Goal: Task Accomplishment & Management: Manage account settings

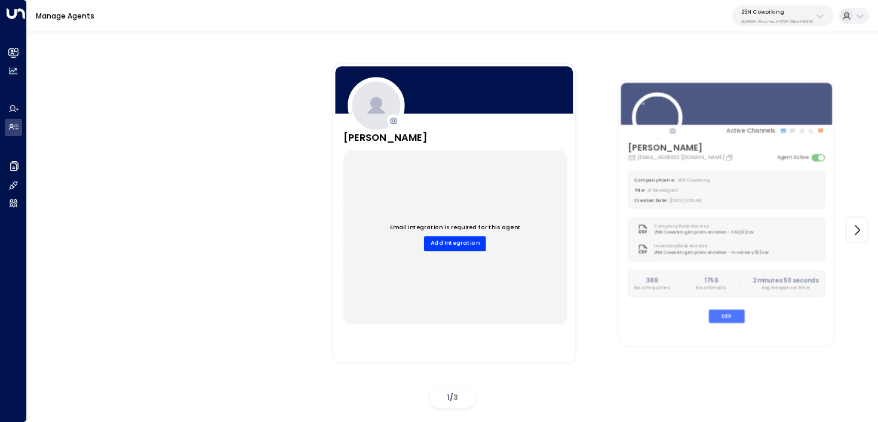
click at [767, 15] on div "25N Coworking 3b9800f4-81ca-4ec0-8758-72fbe4763f36" at bounding box center [777, 16] width 72 height 16
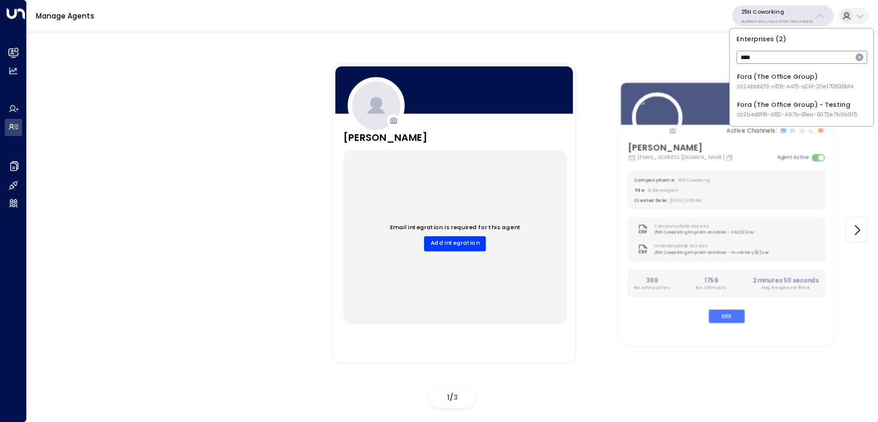
type input "****"
click at [764, 80] on div "Fora (The Office Group) ID: 24bbb2f3-cf28-4415-a26f-20e170838bf4" at bounding box center [795, 81] width 116 height 19
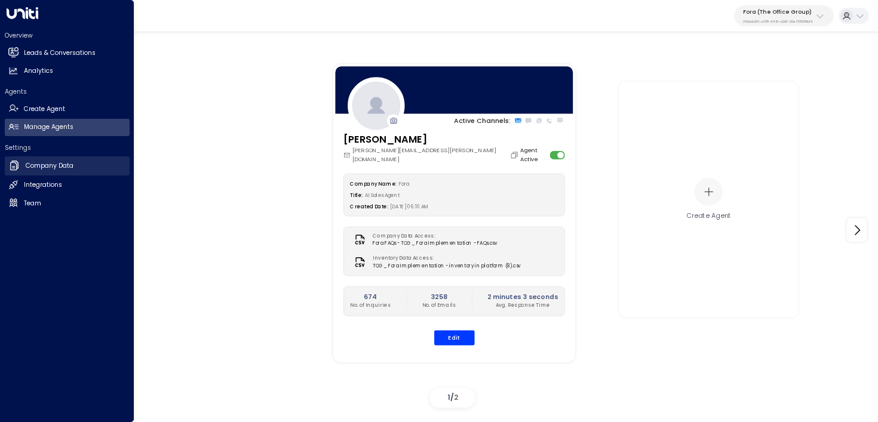
click at [67, 171] on link "Company Data Company Data" at bounding box center [67, 165] width 125 height 19
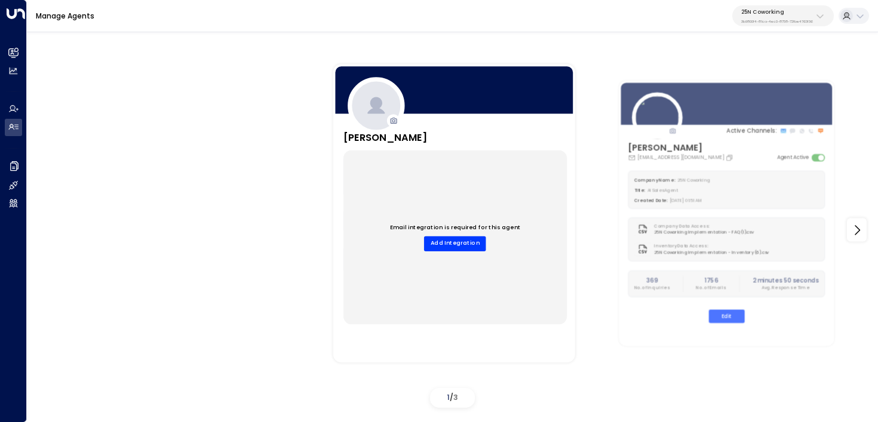
click at [797, 14] on p "25N Coworking" at bounding box center [777, 11] width 72 height 7
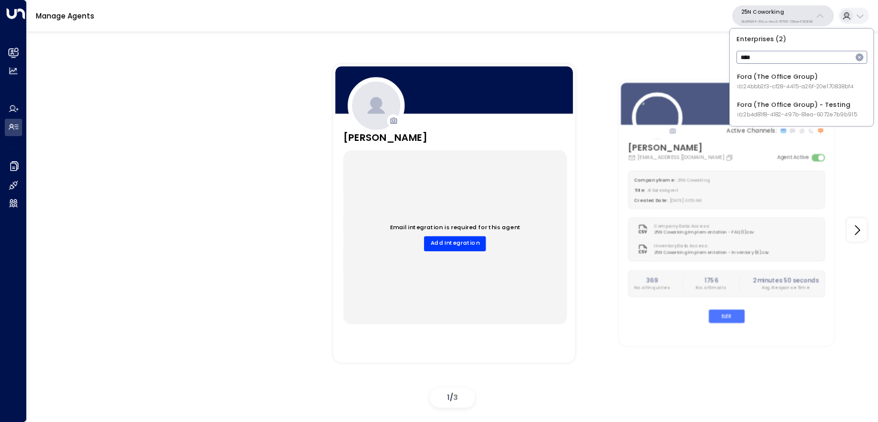
type input "****"
click at [799, 83] on span "ID: 24bbb2f3-cf28-4415-a26f-20e170838bf4" at bounding box center [795, 87] width 116 height 8
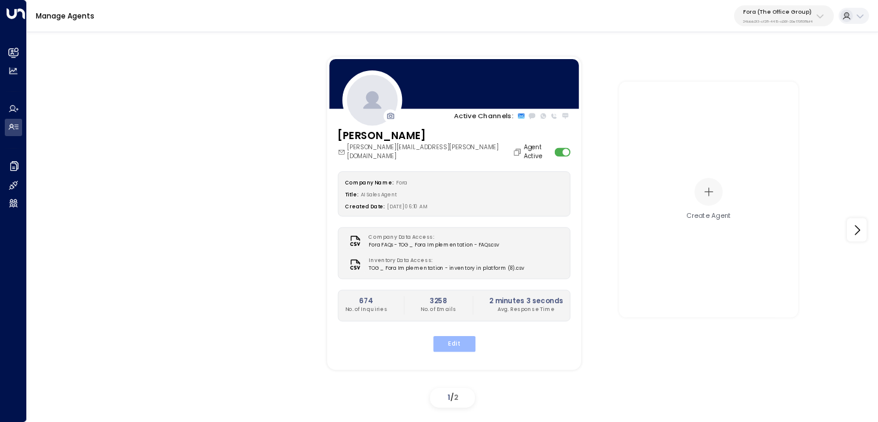
click at [458, 336] on button "Edit" at bounding box center [453, 344] width 42 height 16
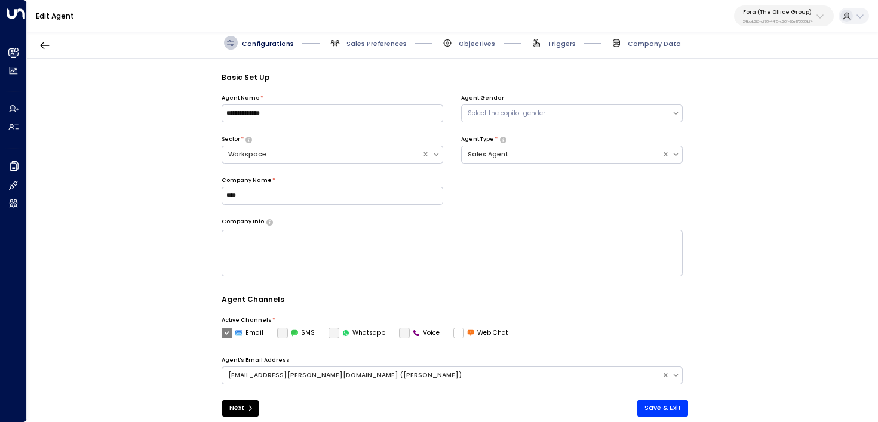
scroll to position [13, 0]
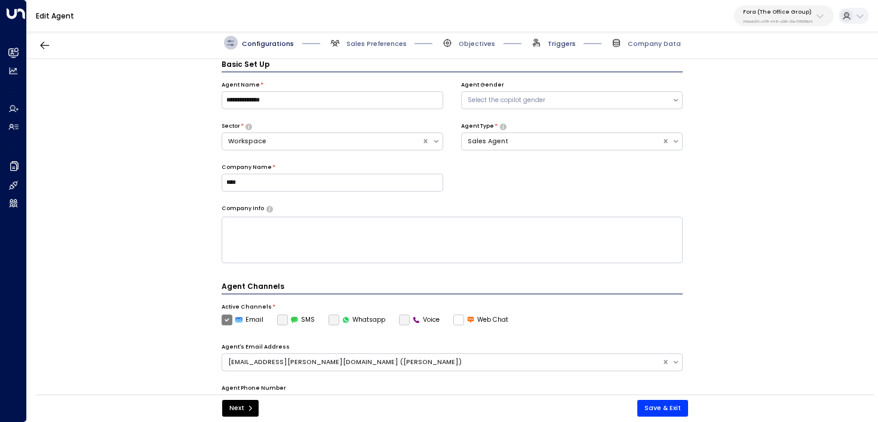
click at [556, 42] on span "Triggers" at bounding box center [562, 43] width 28 height 9
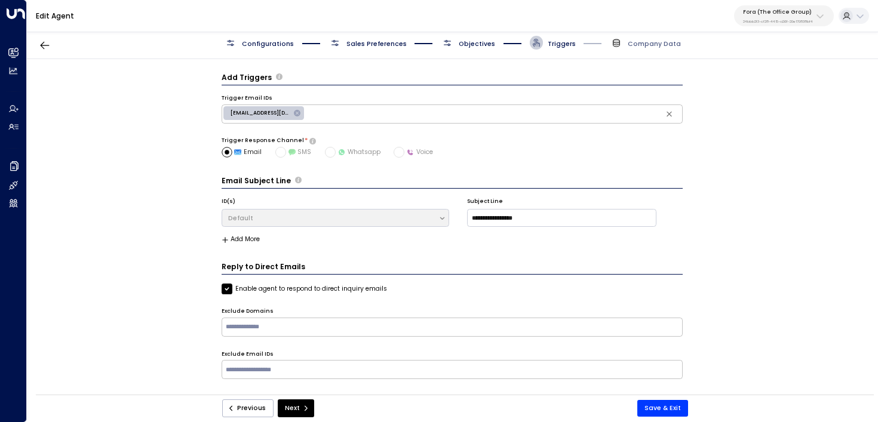
click at [463, 39] on span "Objectives" at bounding box center [477, 43] width 36 height 9
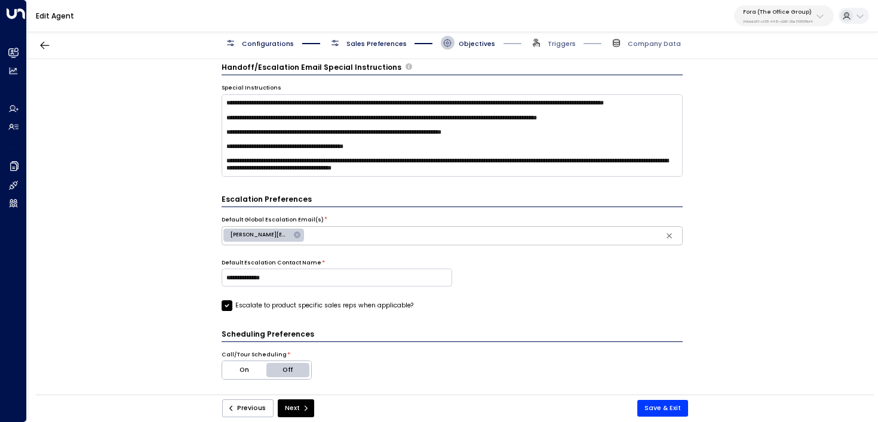
scroll to position [426, 0]
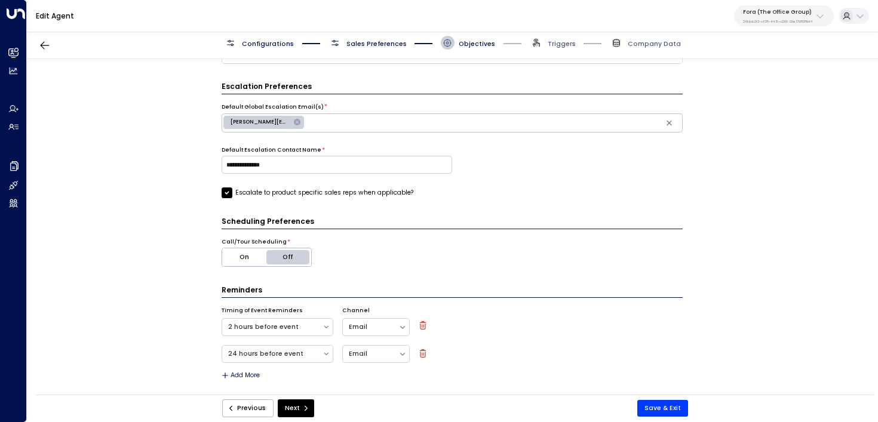
click at [379, 196] on label "Escalate to product specific sales reps when applicable?" at bounding box center [318, 193] width 192 height 11
click at [335, 197] on form "**********" at bounding box center [453, 12] width 462 height 733
click at [352, 191] on label "Escalate to product specific sales reps when applicable?" at bounding box center [318, 193] width 192 height 11
click at [256, 123] on span "jason.phillips@theofficegroup.com" at bounding box center [259, 122] width 73 height 8
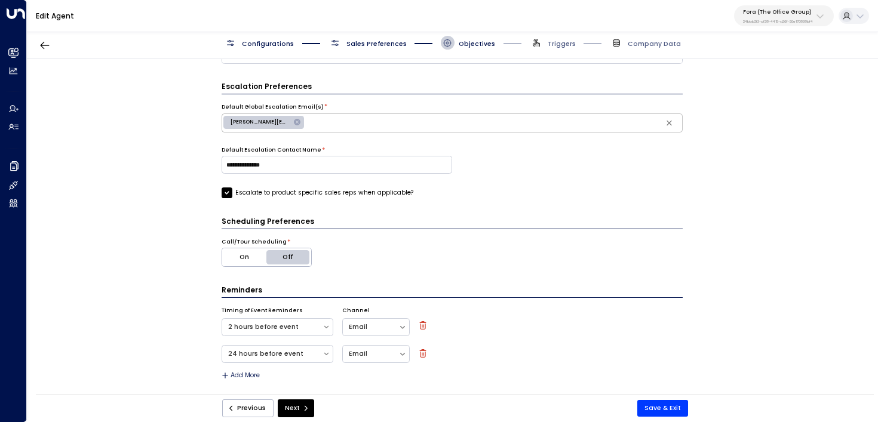
type input "**********"
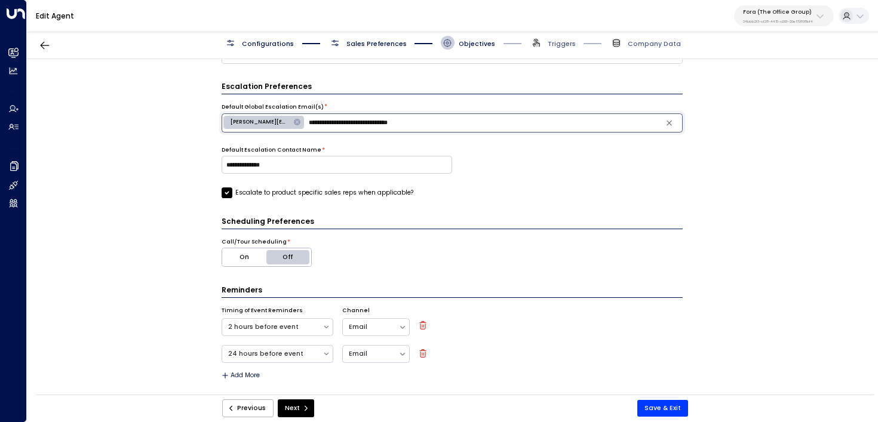
drag, startPoint x: 449, startPoint y: 123, endPoint x: 291, endPoint y: 117, distance: 157.8
click at [291, 117] on div "**********" at bounding box center [453, 122] width 462 height 19
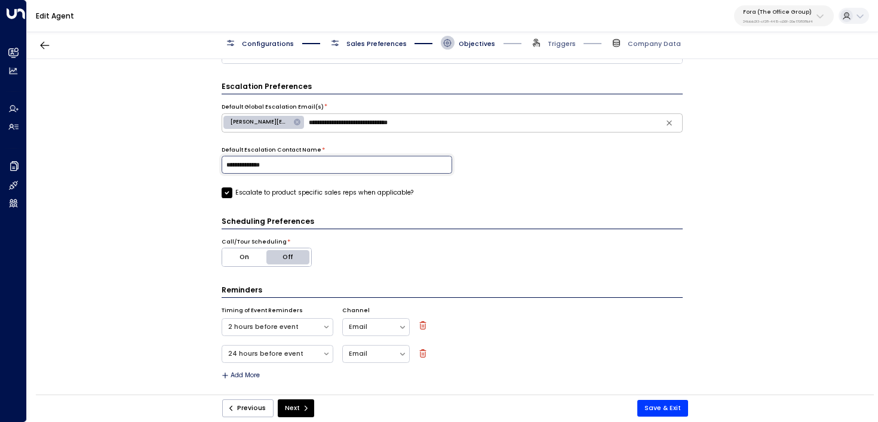
drag, startPoint x: 330, startPoint y: 158, endPoint x: 126, endPoint y: 157, distance: 204.2
click at [127, 158] on div "**********" at bounding box center [452, 230] width 850 height 342
click at [251, 162] on input "**********" at bounding box center [337, 165] width 230 height 18
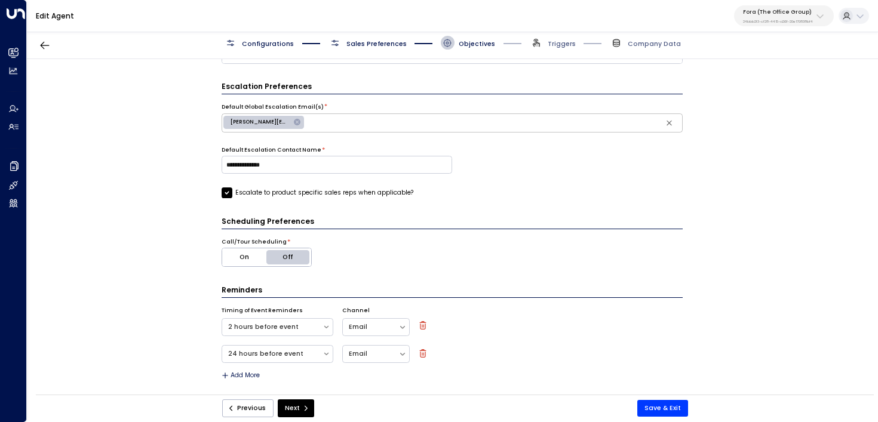
click at [582, 211] on form "**********" at bounding box center [453, 12] width 462 height 733
click at [296, 411] on button "Next" at bounding box center [296, 408] width 36 height 18
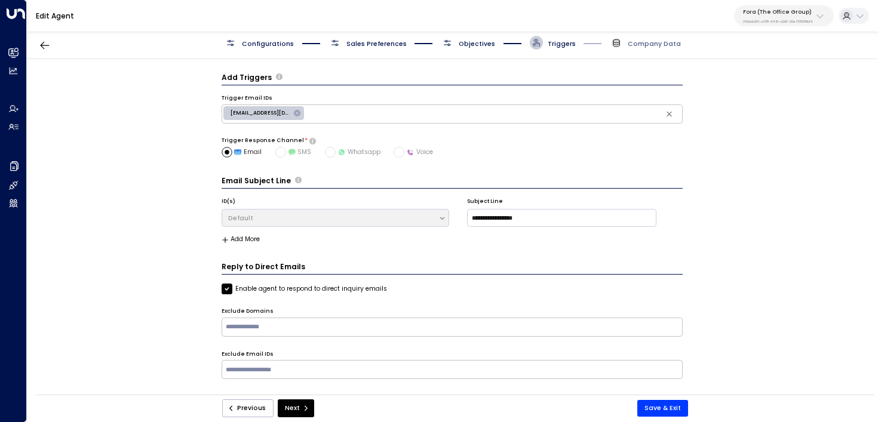
scroll to position [0, 0]
click at [296, 411] on button "Next" at bounding box center [296, 408] width 36 height 18
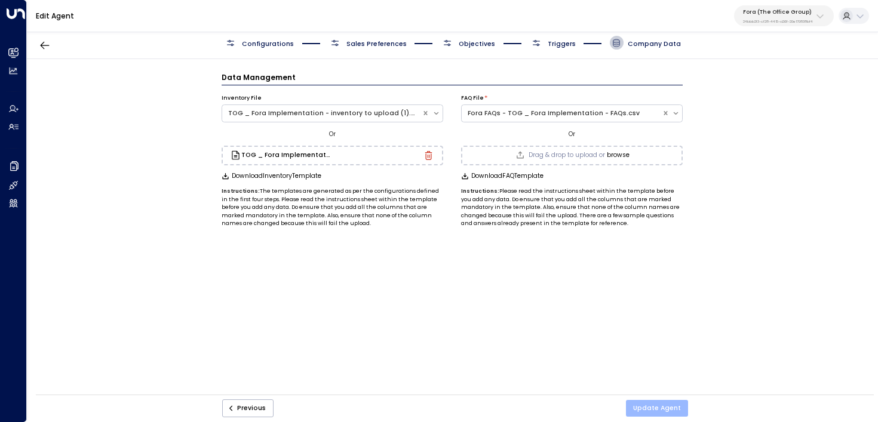
click at [656, 407] on button "Update Agent" at bounding box center [657, 408] width 62 height 17
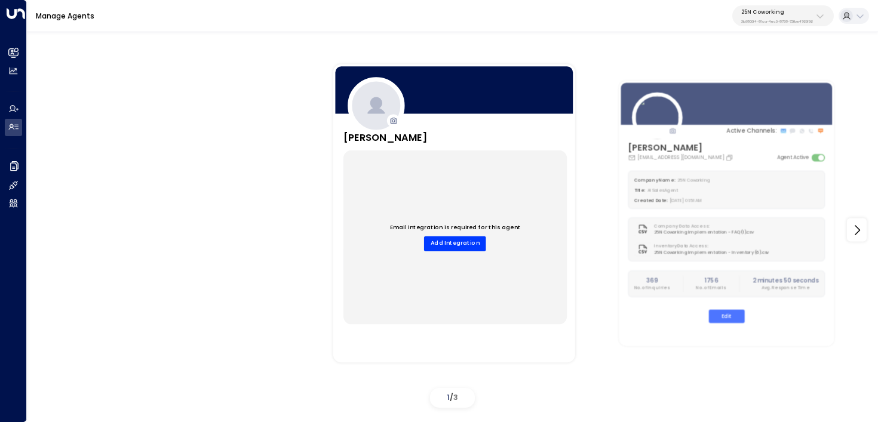
click at [777, 17] on div "25N Coworking 3b9800f4-81ca-4ec0-8758-72fbe4763f36" at bounding box center [777, 16] width 72 height 16
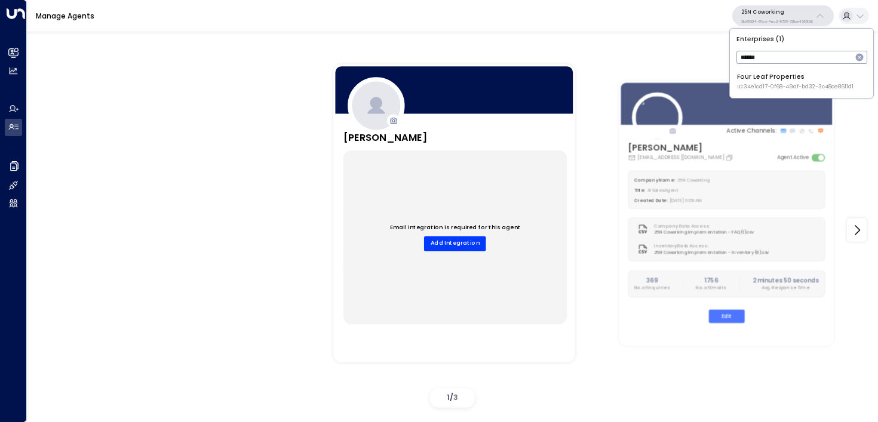
type input "******"
click at [758, 76] on div "Four Leaf Properties ID: 34e1cd17-0f68-49af-bd32-3c48ce8611d1" at bounding box center [795, 81] width 116 height 19
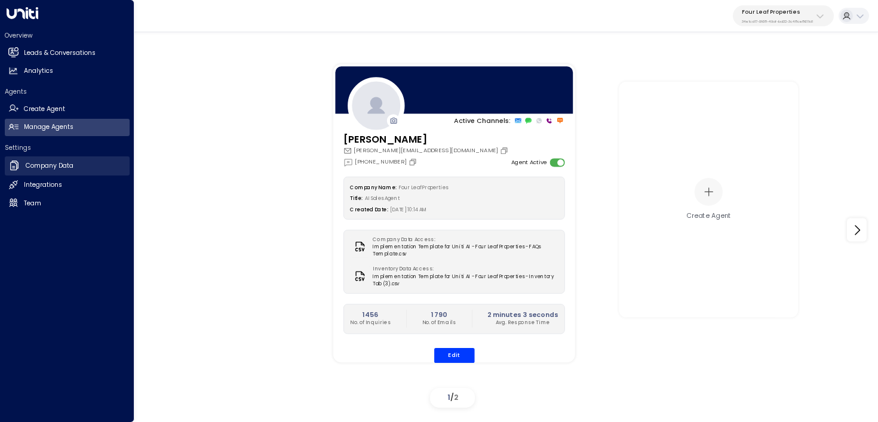
click at [52, 162] on h2 "Company Data" at bounding box center [50, 166] width 48 height 10
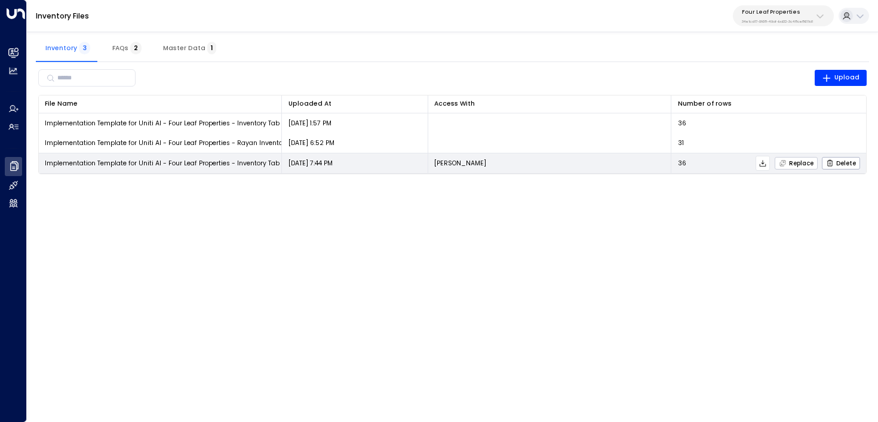
click at [801, 162] on span "Replace" at bounding box center [796, 163] width 35 height 8
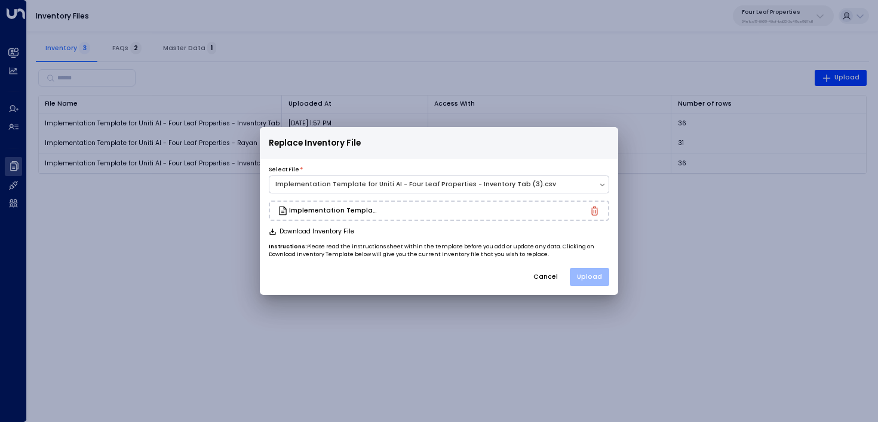
click at [583, 271] on button "Upload" at bounding box center [589, 277] width 39 height 18
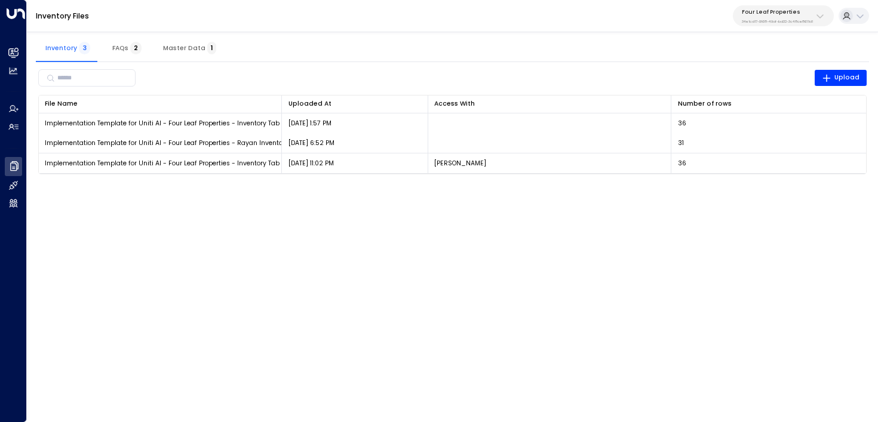
click at [785, 20] on p "34e1cd17-0f68-49af-bd32-3c48ce8611d1" at bounding box center [777, 21] width 71 height 5
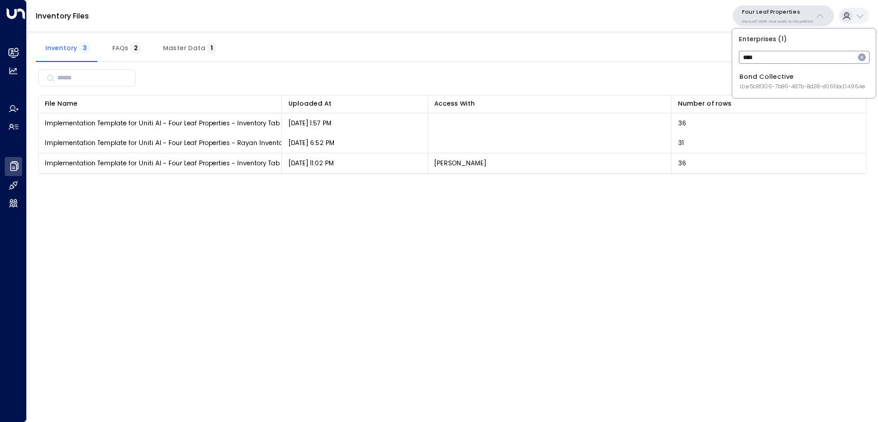
type input "****"
click at [773, 87] on span "ID: e5c8f306-7b86-487b-8d28-d066bc04964e" at bounding box center [802, 87] width 126 height 8
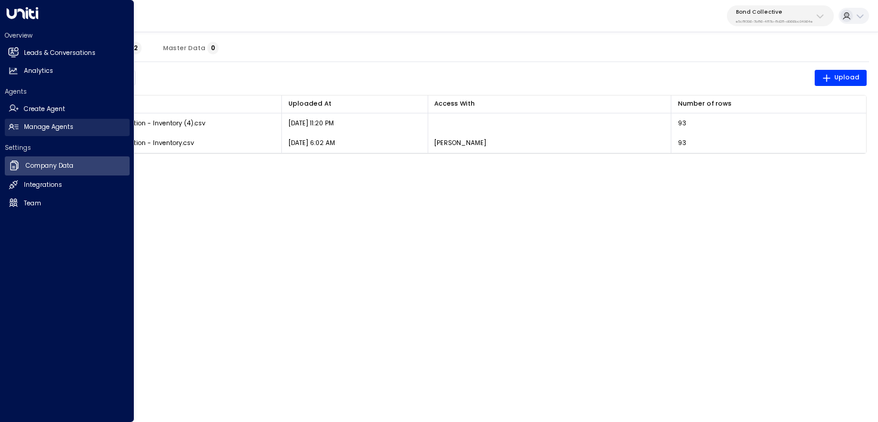
click at [21, 119] on link "Manage Agents Manage Agents" at bounding box center [67, 127] width 125 height 17
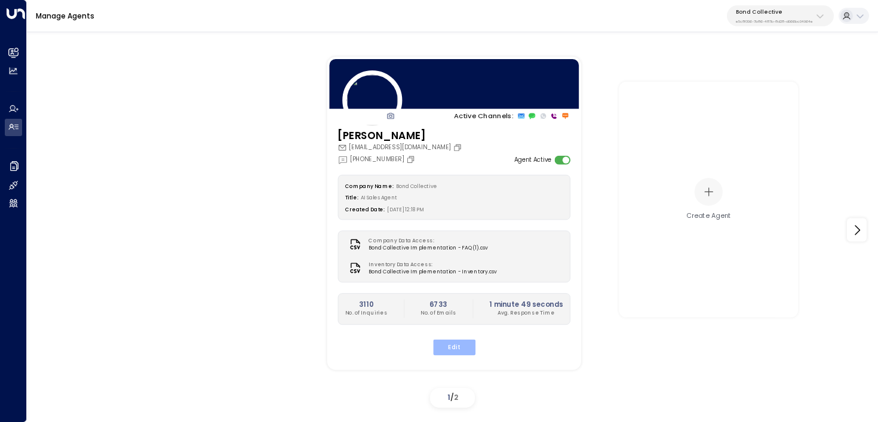
click at [451, 346] on button "Edit" at bounding box center [453, 348] width 42 height 16
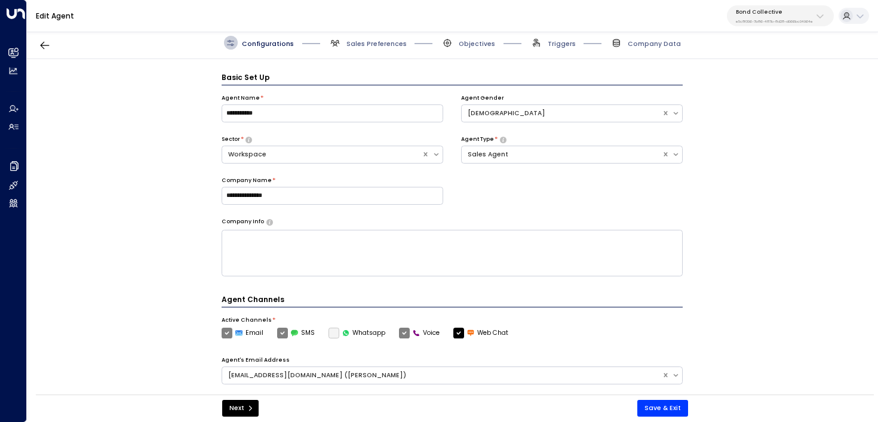
scroll to position [13, 0]
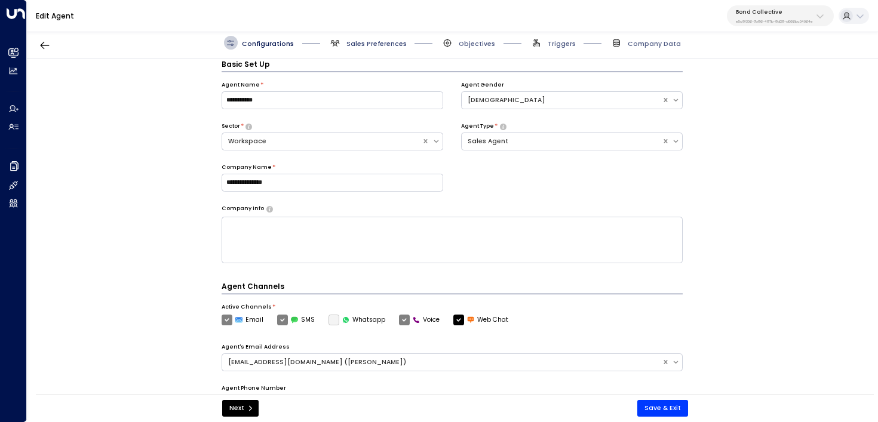
click at [373, 44] on span "Sales Preferences" at bounding box center [376, 43] width 60 height 9
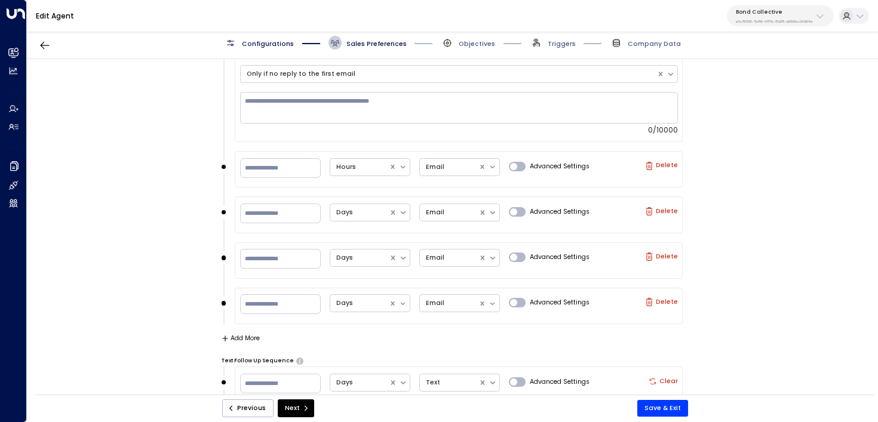
scroll to position [1341, 0]
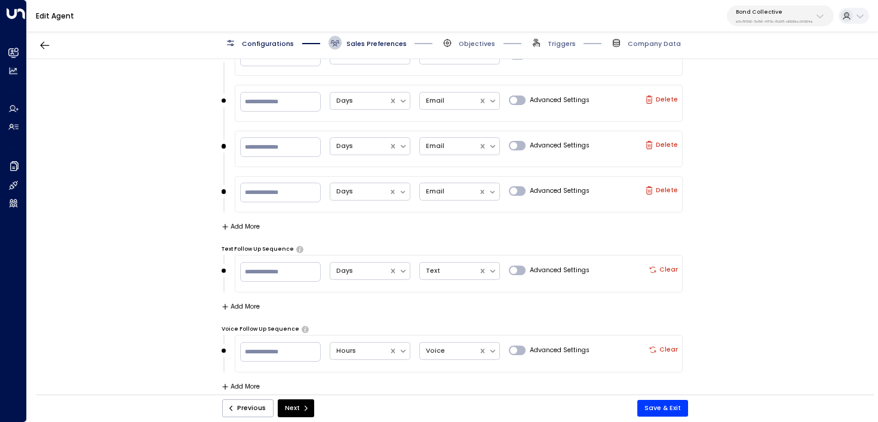
click at [456, 46] on span "Objectives" at bounding box center [468, 43] width 54 height 14
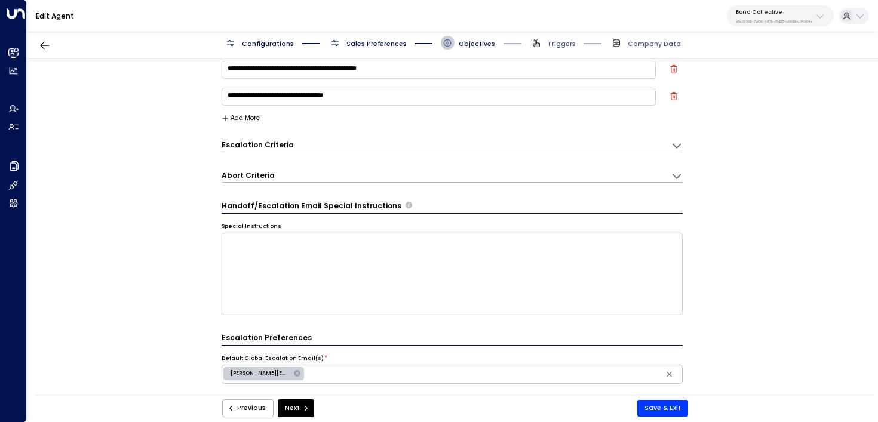
scroll to position [431, 0]
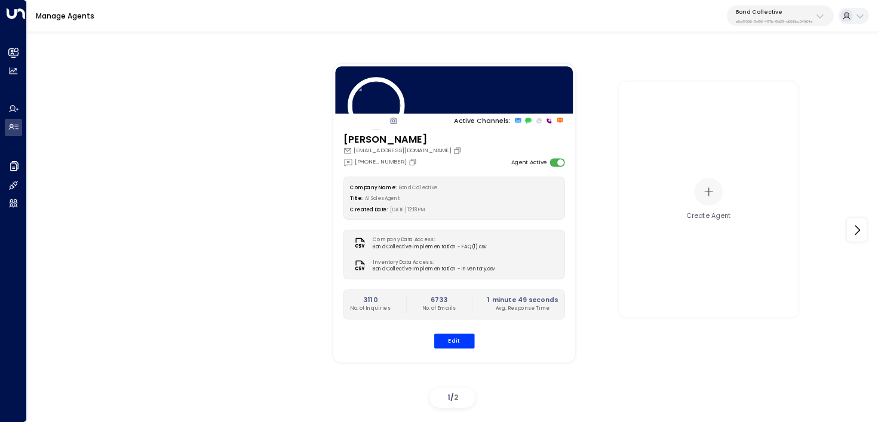
click at [804, 17] on div "Bond Collective e5c8f306-7b86-487b-8d28-d066bc04964e" at bounding box center [774, 16] width 77 height 16
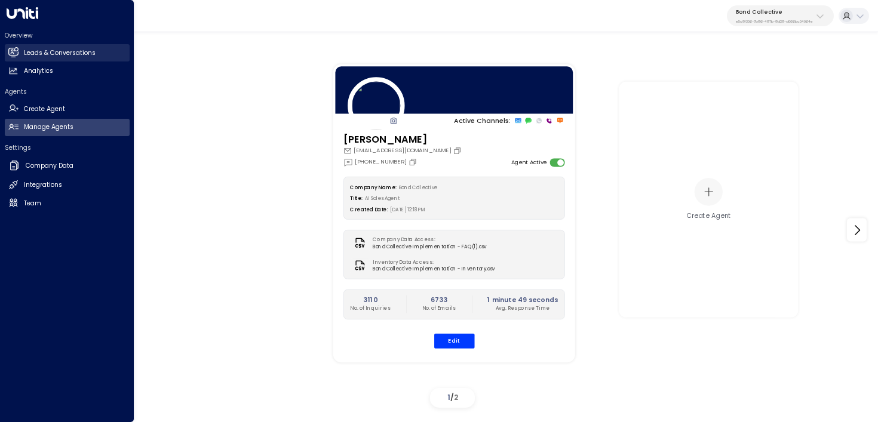
click at [24, 50] on h2 "Leads & Conversations" at bounding box center [60, 53] width 72 height 10
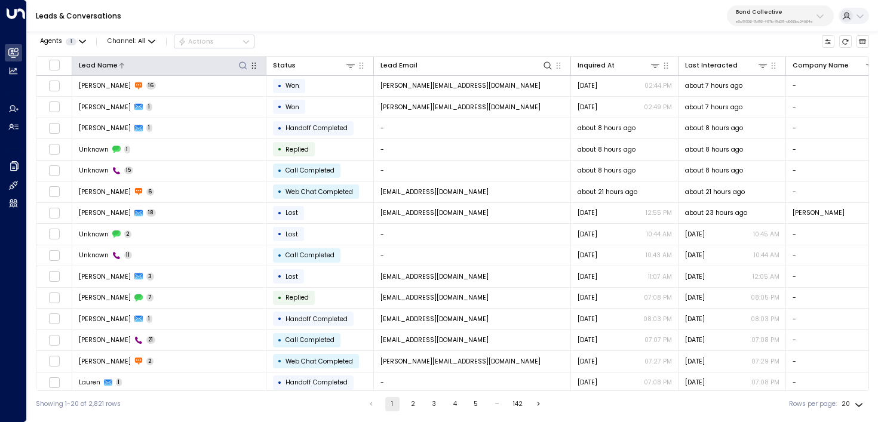
click at [242, 67] on icon at bounding box center [243, 66] width 8 height 8
type input "****"
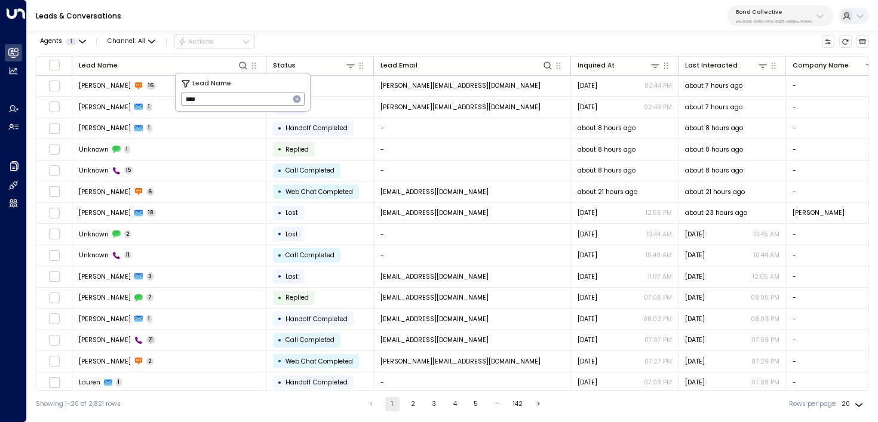
click at [313, 38] on div "Agents 1 Channel: All Actions" at bounding box center [452, 42] width 833 height 20
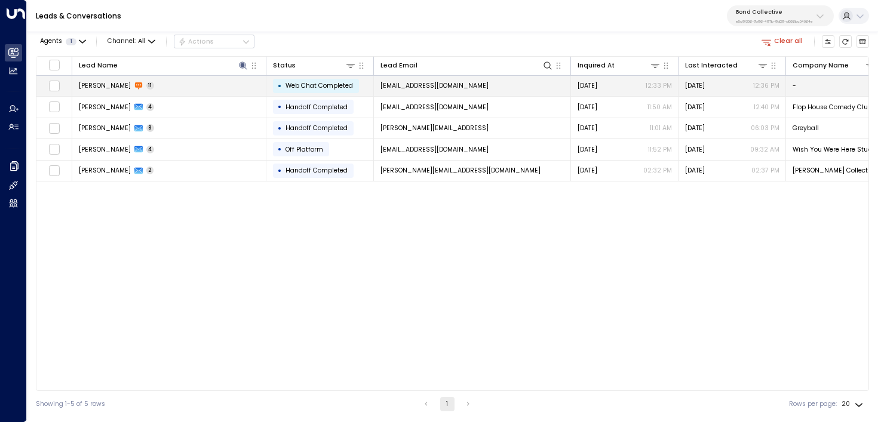
click at [217, 90] on td "[PERSON_NAME] 11" at bounding box center [169, 86] width 194 height 21
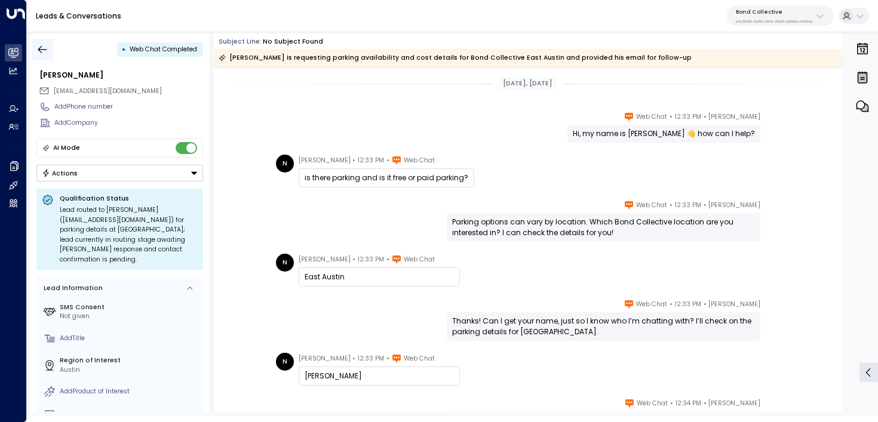
click at [39, 47] on icon "button" at bounding box center [42, 49] width 9 height 8
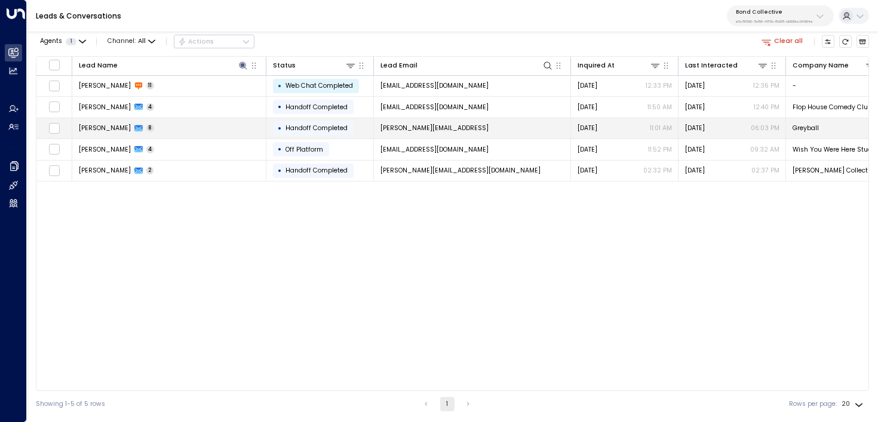
click at [108, 119] on td "[PERSON_NAME] 8" at bounding box center [169, 128] width 194 height 21
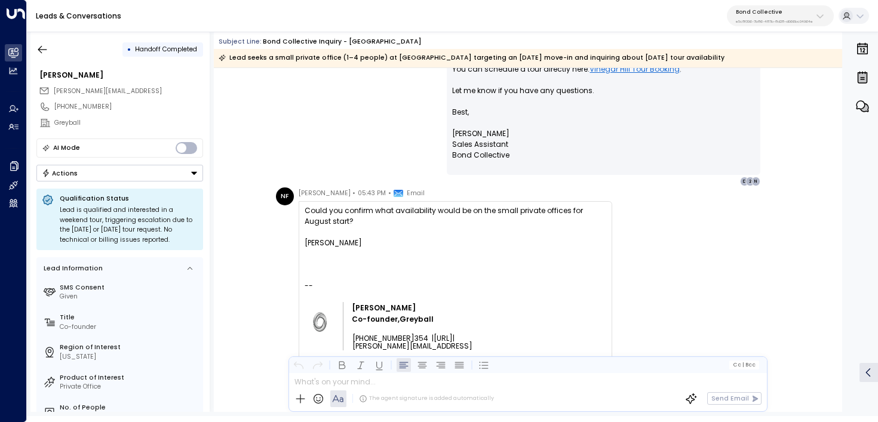
scroll to position [1265, 0]
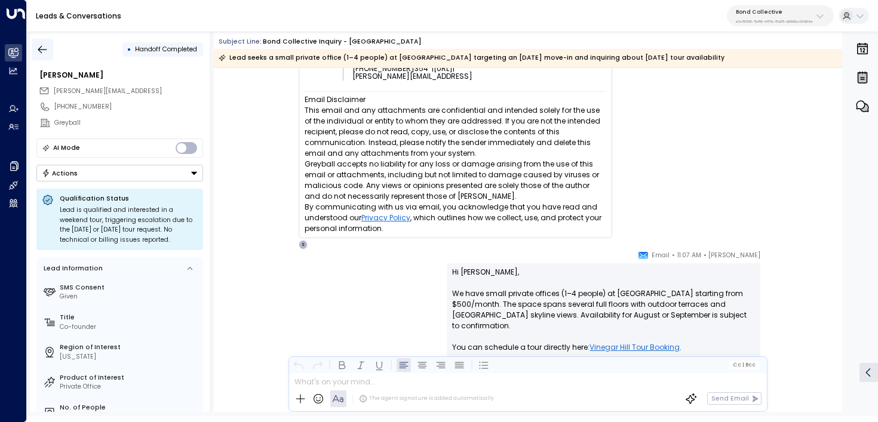
click at [36, 42] on button "button" at bounding box center [42, 49] width 21 height 21
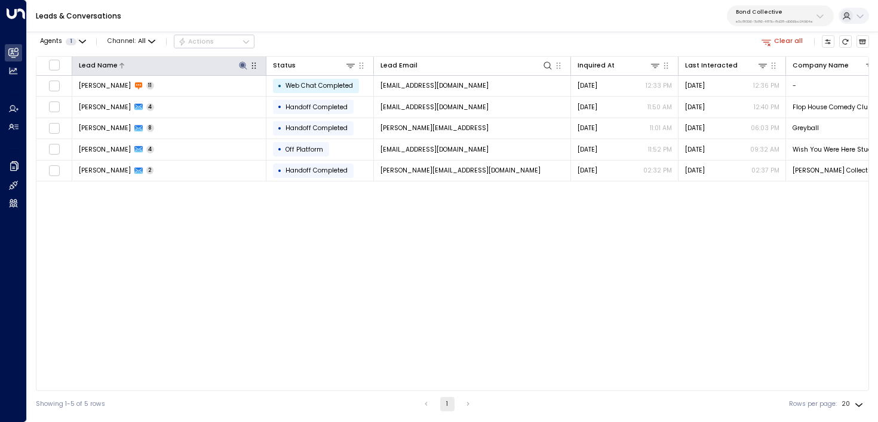
click at [242, 62] on icon at bounding box center [243, 66] width 10 height 10
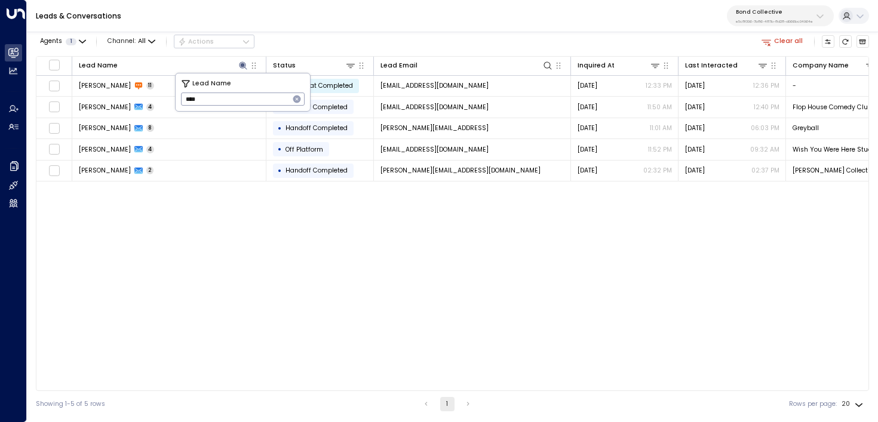
click at [296, 102] on icon "button" at bounding box center [297, 100] width 8 height 8
click at [269, 102] on input "text" at bounding box center [243, 99] width 124 height 19
paste input "*****"
type input "*****"
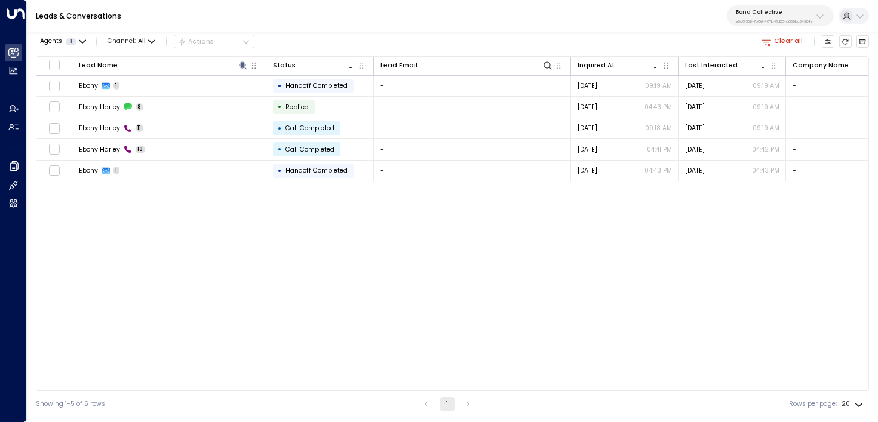
click at [372, 33] on div "Agents 1 Channel: All Actions Clear all" at bounding box center [452, 42] width 833 height 20
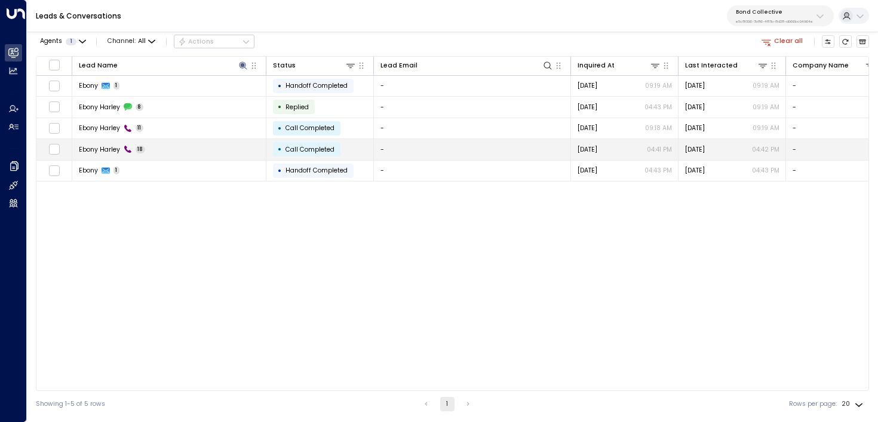
click at [167, 150] on td "Ebony Harley 18" at bounding box center [169, 149] width 194 height 21
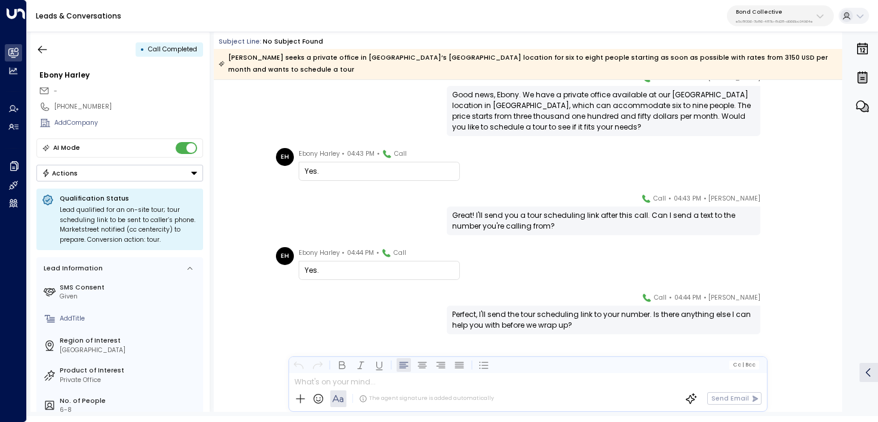
scroll to position [721, 0]
click at [36, 48] on button "button" at bounding box center [42, 49] width 21 height 21
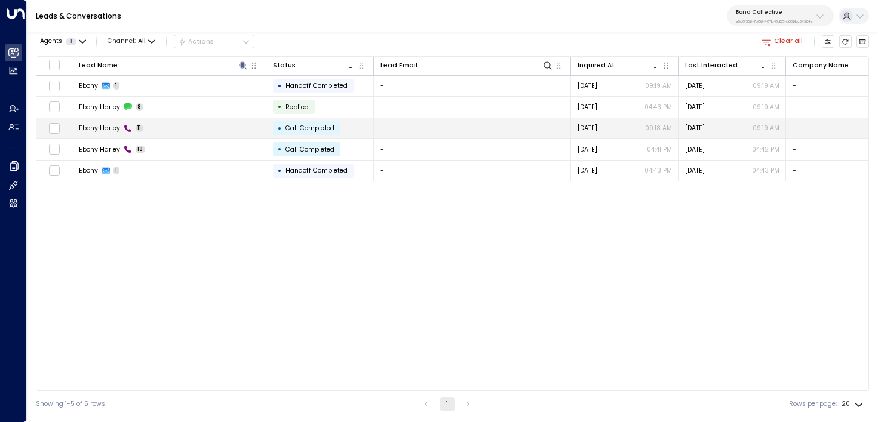
click at [225, 125] on td "Ebony Harley 11" at bounding box center [169, 128] width 194 height 21
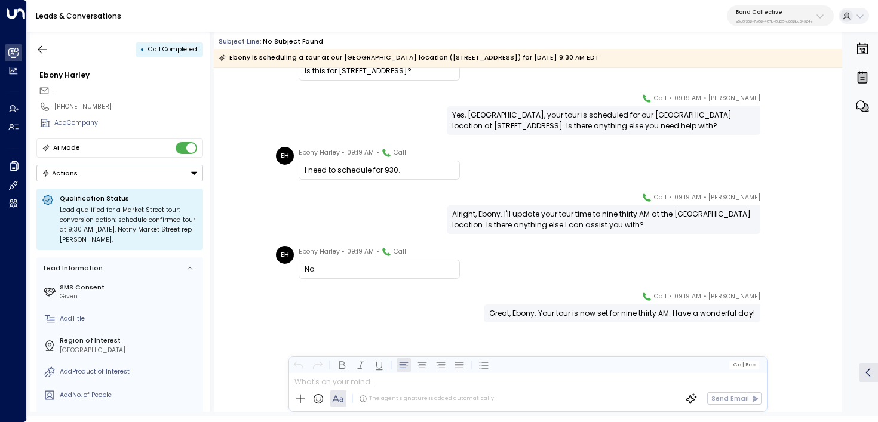
scroll to position [305, 0]
click at [276, 120] on div "[PERSON_NAME] • 09:19 AM • Call Yes, Ebony, your tour is scheduled for our [GEO…" at bounding box center [527, 114] width 511 height 42
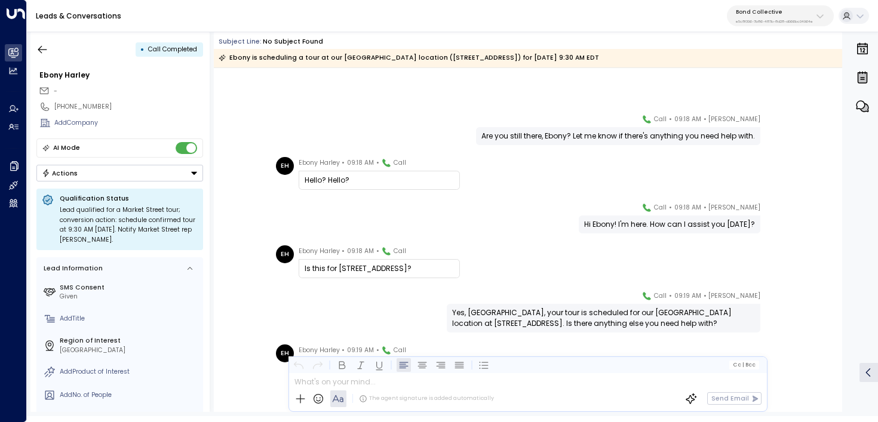
scroll to position [10, 0]
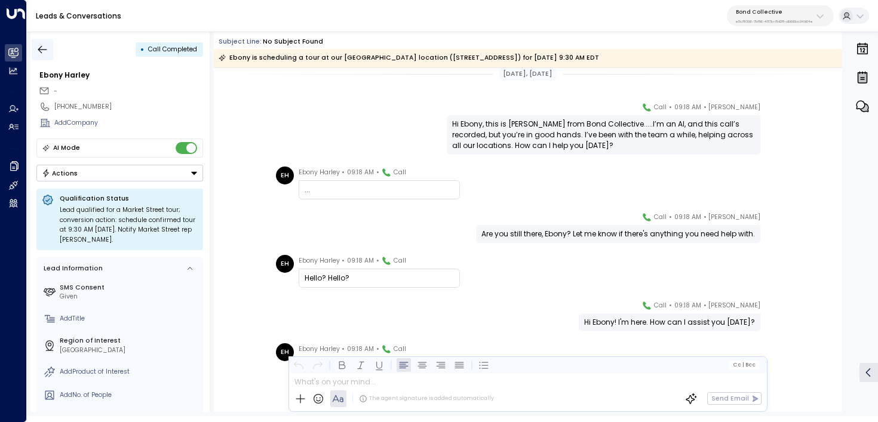
click at [50, 44] on button "button" at bounding box center [42, 49] width 21 height 21
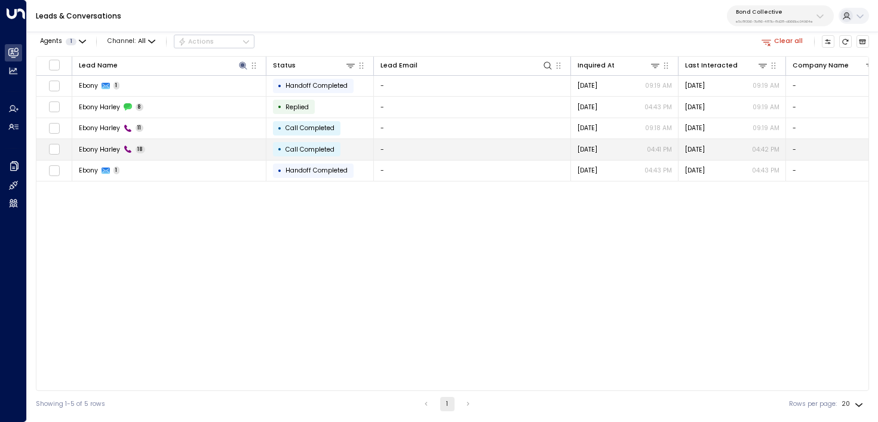
click at [166, 153] on td "Ebony Harley 18" at bounding box center [169, 149] width 194 height 21
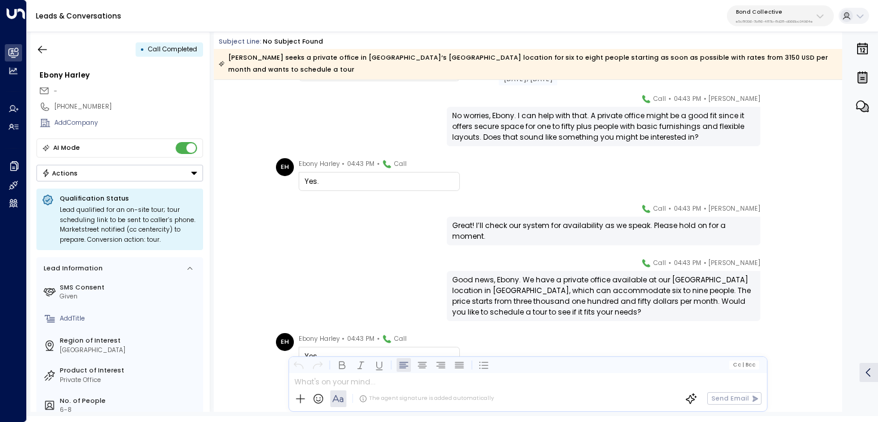
scroll to position [510, 0]
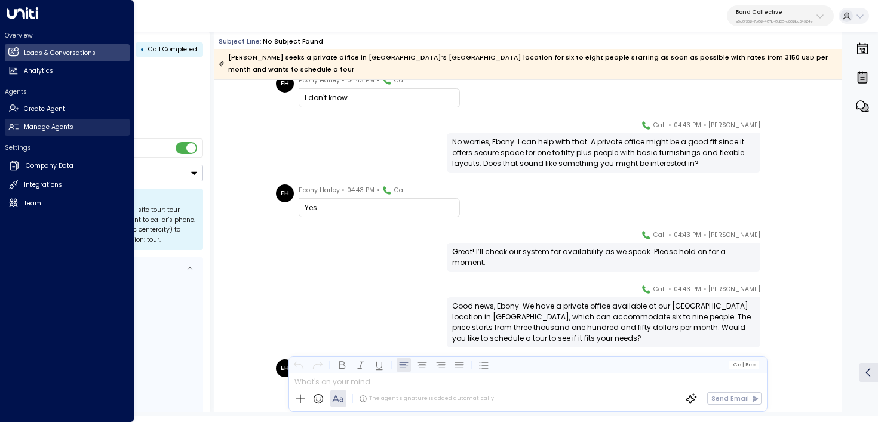
click at [16, 133] on link "Manage Agents Manage Agents" at bounding box center [67, 127] width 125 height 17
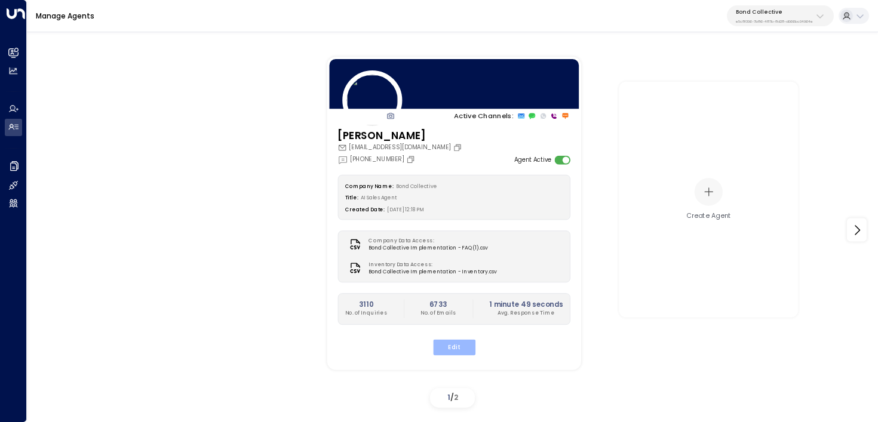
click at [465, 345] on button "Edit" at bounding box center [453, 348] width 42 height 16
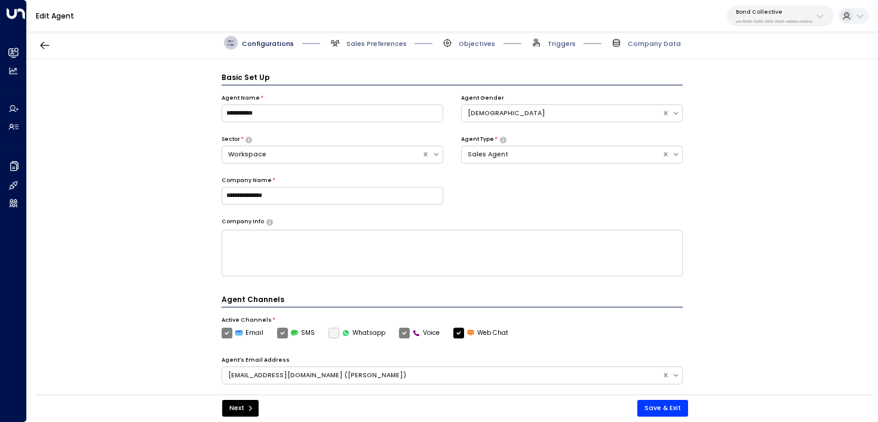
scroll to position [13, 0]
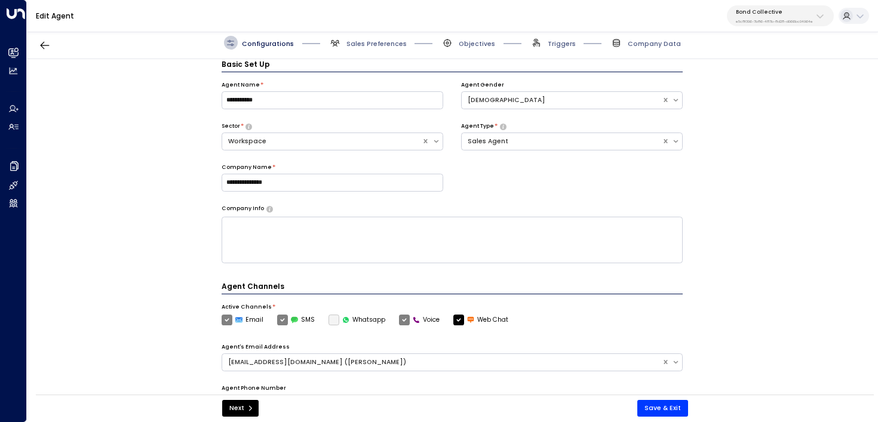
click at [361, 39] on span "Sales Preferences" at bounding box center [367, 43] width 78 height 14
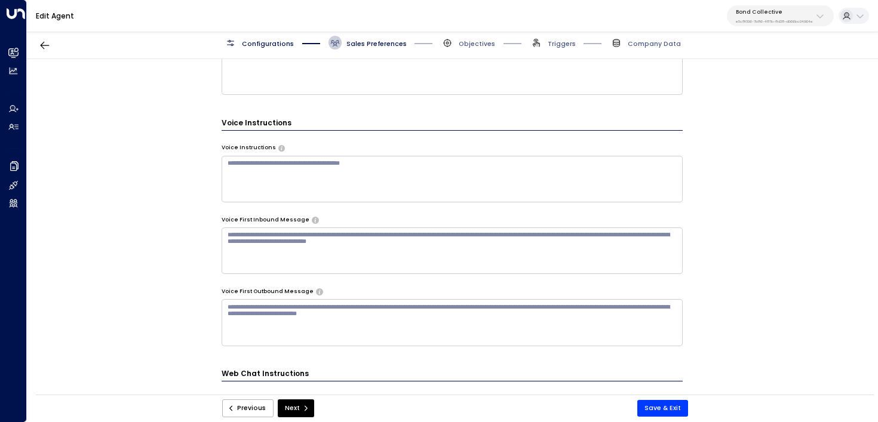
scroll to position [594, 0]
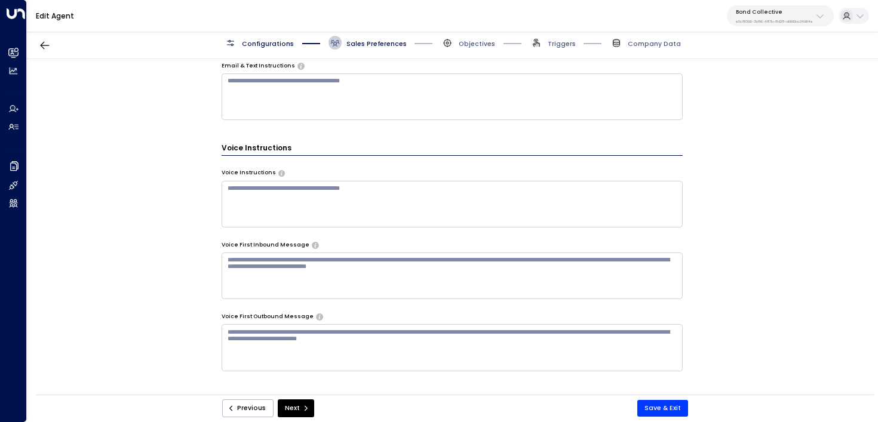
click at [383, 192] on textarea at bounding box center [453, 204] width 462 height 47
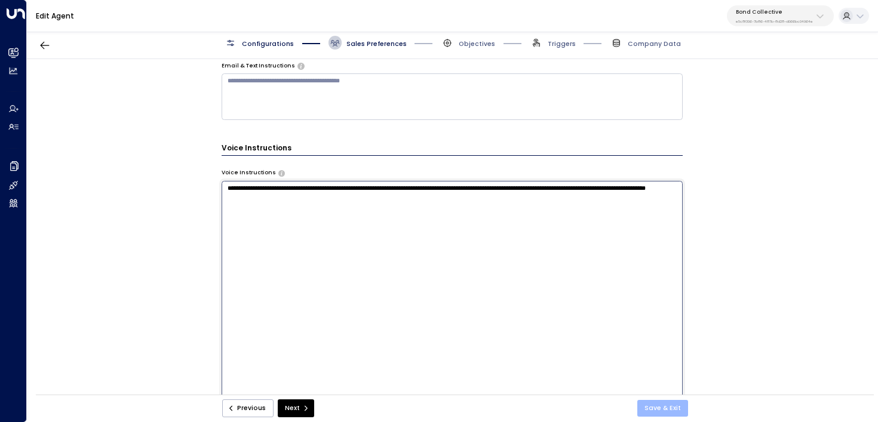
type textarea "**********"
click at [676, 403] on button "Save & Exit" at bounding box center [662, 408] width 51 height 17
